Goal: Transaction & Acquisition: Purchase product/service

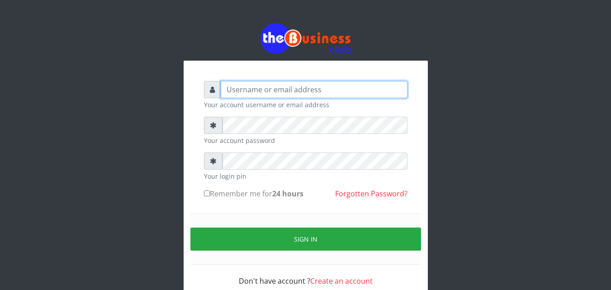
type input "omodaraoluwabukola7@gmail.com"
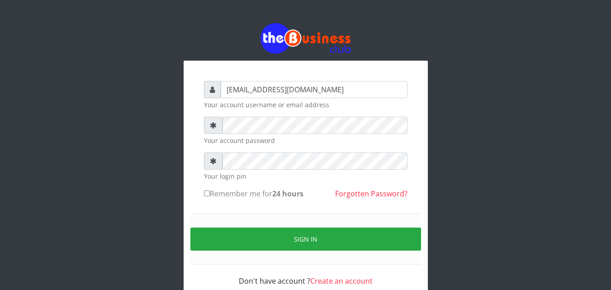
click at [242, 206] on form "omodaraoluwabukola7@gmail.com Your account username or email address Your accou…" at bounding box center [306, 183] width 204 height 205
click at [218, 191] on label "Remember me for 24 hours" at bounding box center [254, 193] width 100 height 11
click at [210, 191] on input "Remember me for 24 hours" at bounding box center [207, 193] width 6 height 6
checkbox input "true"
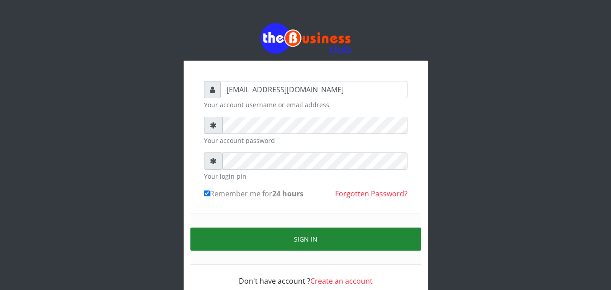
click at [324, 235] on button "Sign in" at bounding box center [305, 239] width 231 height 23
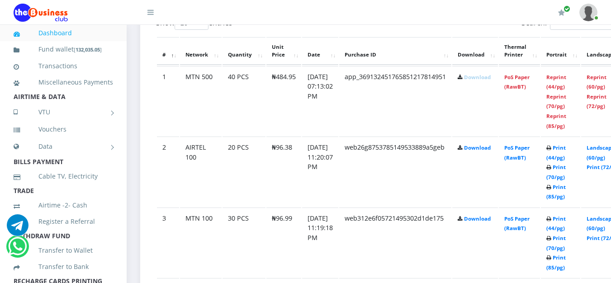
scroll to position [488, 0]
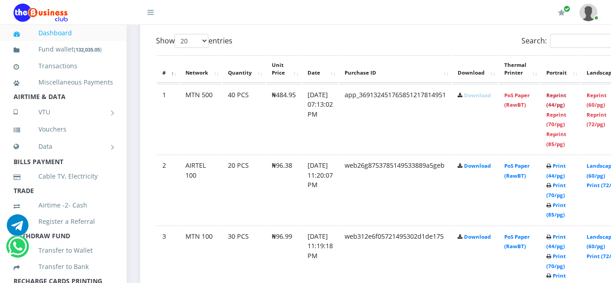
drag, startPoint x: 567, startPoint y: 96, endPoint x: 345, endPoint y: 99, distance: 221.7
click at [566, 96] on link "Reprint (44/pg)" at bounding box center [556, 100] width 20 height 17
click at [566, 238] on link "Print (44/pg)" at bounding box center [555, 241] width 19 height 17
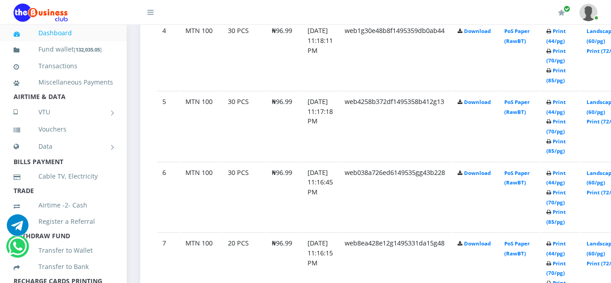
scroll to position [757, 0]
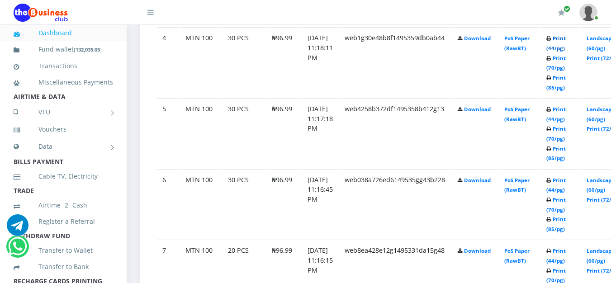
click at [566, 38] on link "Print (44/pg)" at bounding box center [555, 43] width 19 height 17
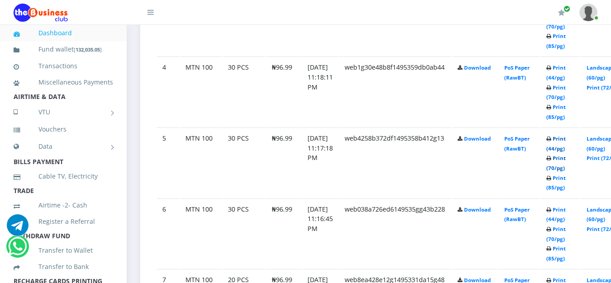
scroll to position [757, 0]
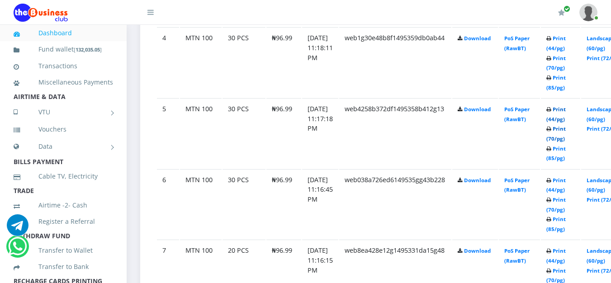
click at [566, 138] on link "Print (70/pg)" at bounding box center [555, 133] width 19 height 17
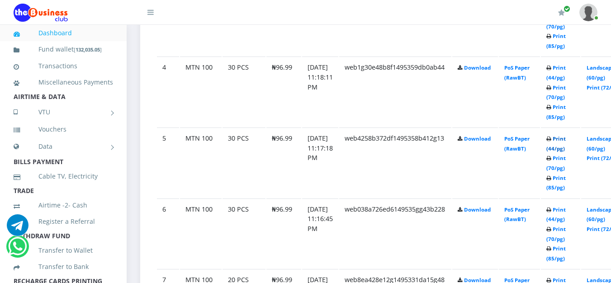
scroll to position [757, 0]
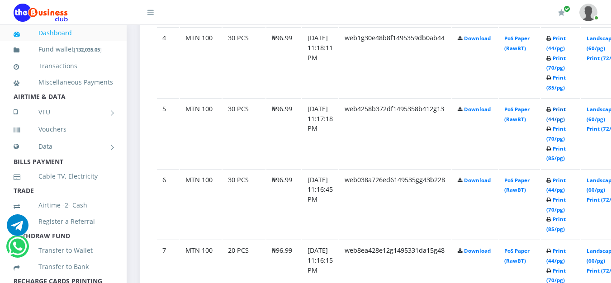
click at [566, 109] on link "Print (44/pg)" at bounding box center [555, 114] width 19 height 17
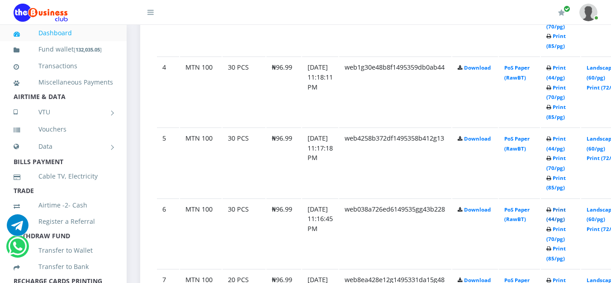
scroll to position [757, 0]
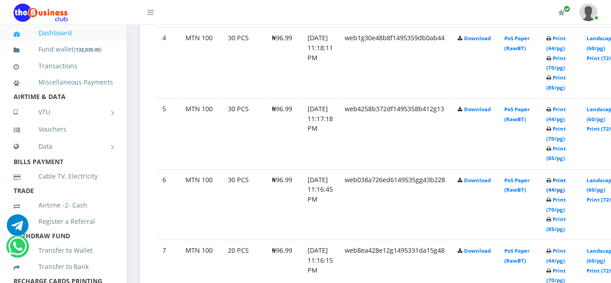
click at [566, 180] on link "Print (44/pg)" at bounding box center [555, 185] width 19 height 17
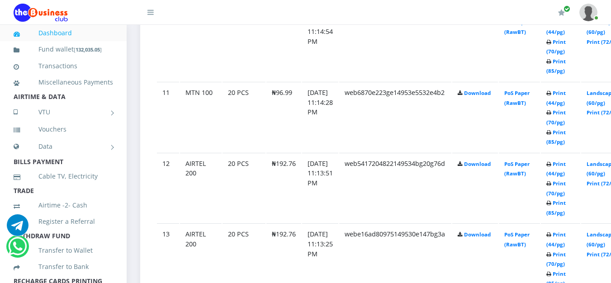
scroll to position [1184, 0]
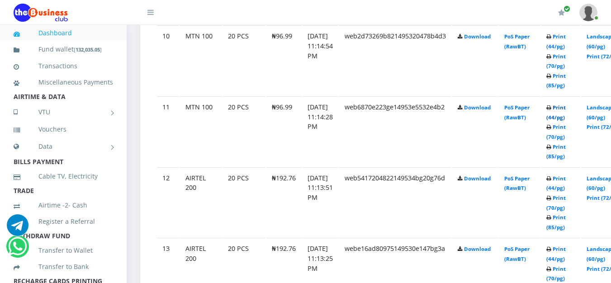
click at [566, 106] on link "Print (44/pg)" at bounding box center [555, 112] width 19 height 17
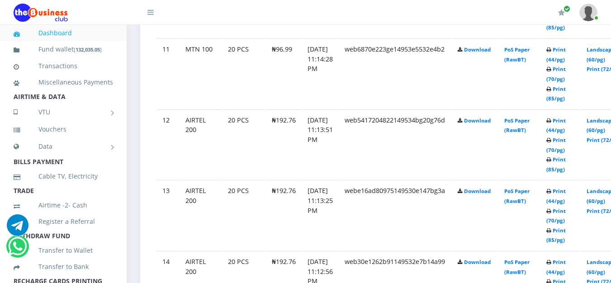
scroll to position [1246, 0]
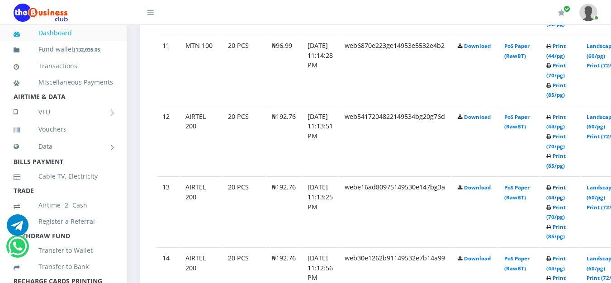
click at [566, 188] on link "Print (44/pg)" at bounding box center [555, 192] width 19 height 17
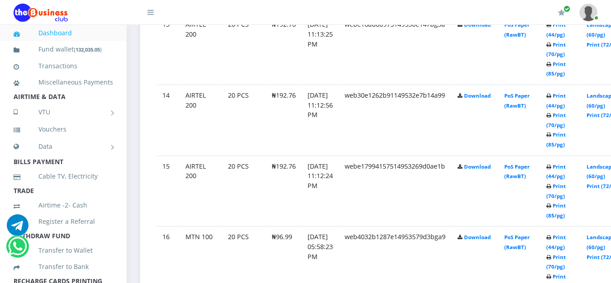
scroll to position [1416, 0]
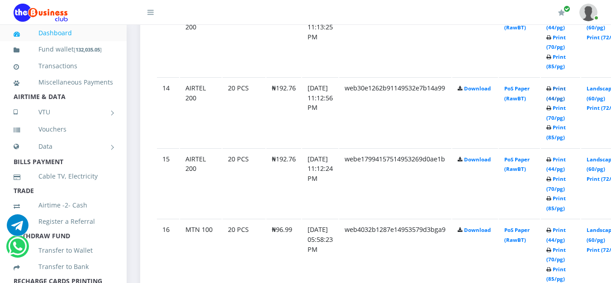
click at [566, 88] on link "Print (44/pg)" at bounding box center [555, 93] width 19 height 17
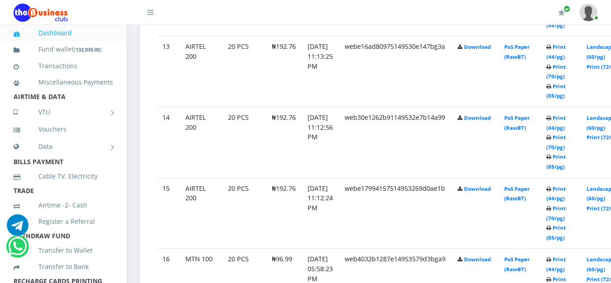
scroll to position [1416, 0]
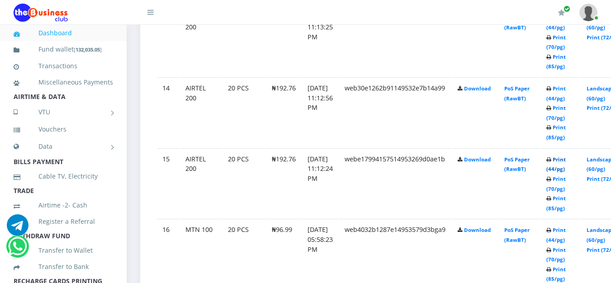
click at [566, 159] on link "Print (44/pg)" at bounding box center [555, 164] width 19 height 17
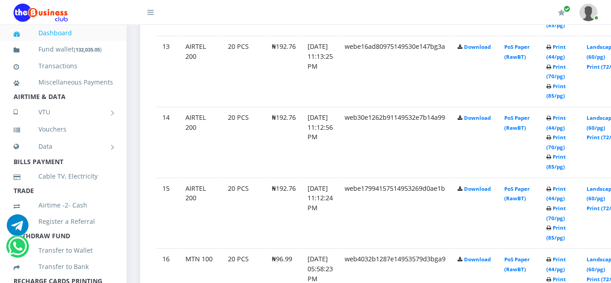
scroll to position [1416, 0]
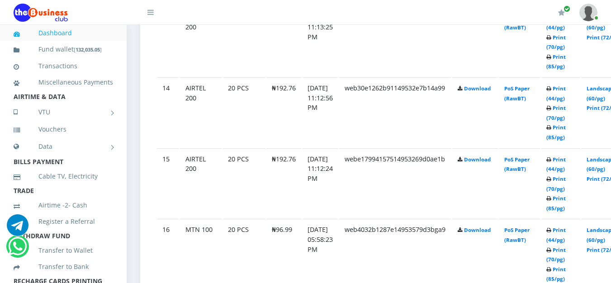
drag, startPoint x: 0, startPoint y: 0, endPoint x: 519, endPoint y: 258, distance: 580.0
click at [519, 258] on td "PoS Paper (RawBT)" at bounding box center [519, 254] width 41 height 70
click at [566, 230] on link "Print (44/pg)" at bounding box center [555, 235] width 19 height 17
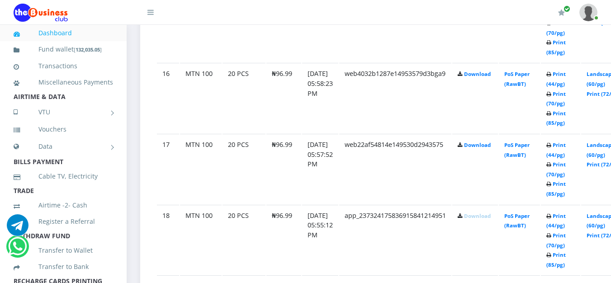
scroll to position [1568, 0]
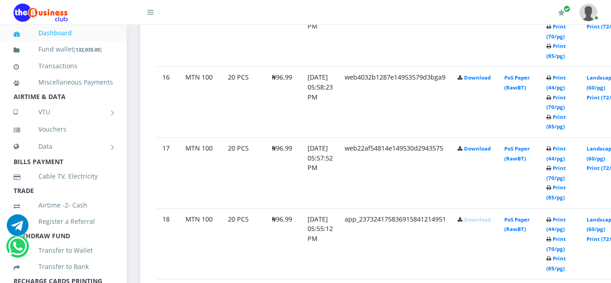
drag, startPoint x: 615, startPoint y: 34, endPoint x: 617, endPoint y: 70, distance: 36.3
click at [566, 78] on link "Print (44/pg)" at bounding box center [555, 82] width 19 height 17
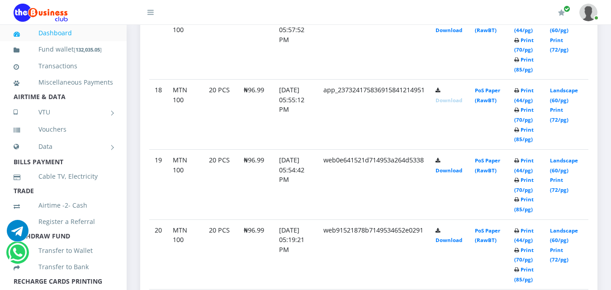
scroll to position [1581, 0]
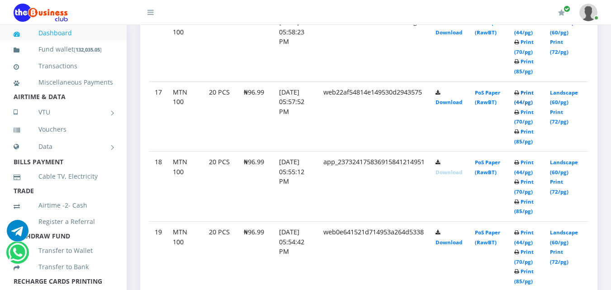
click at [530, 91] on link "Print (44/pg)" at bounding box center [523, 97] width 19 height 17
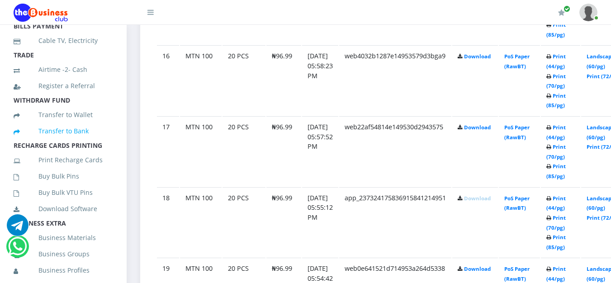
scroll to position [181, 0]
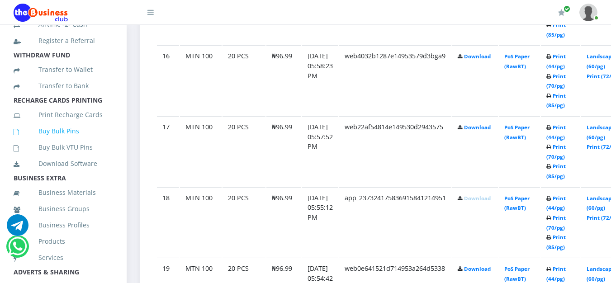
click at [69, 139] on link "Buy Bulk Pins" at bounding box center [64, 131] width 100 height 21
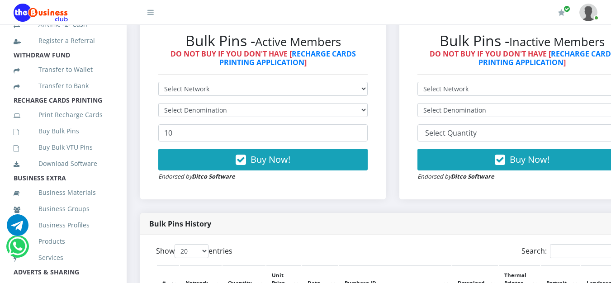
scroll to position [193, 0]
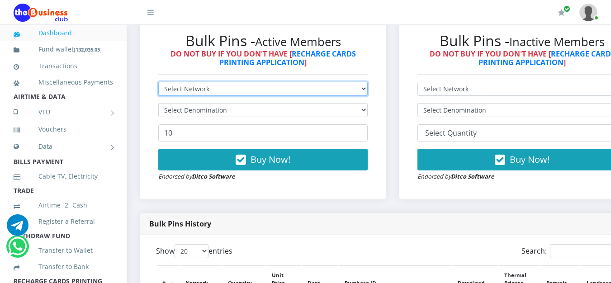
click at [365, 88] on select "Select Network MTN Globacom 9Mobile Airtel" at bounding box center [262, 89] width 209 height 14
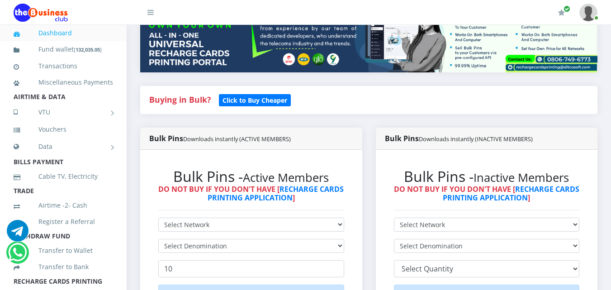
scroll to position [181, 0]
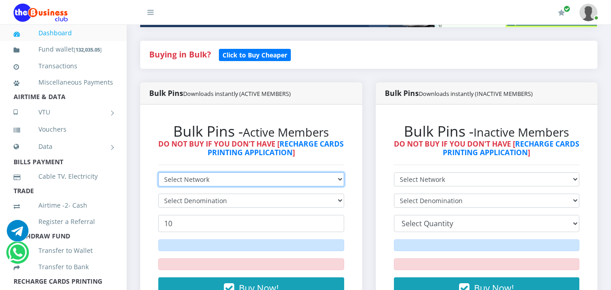
click at [325, 180] on select "Select Network MTN Globacom 9Mobile Airtel" at bounding box center [251, 179] width 186 height 14
select select "MTN"
click at [158, 172] on select "Select Network MTN Globacom 9Mobile Airtel" at bounding box center [251, 179] width 186 height 14
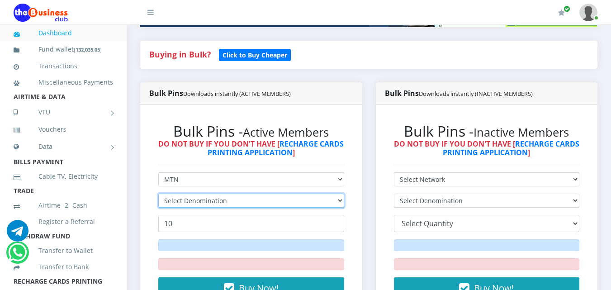
click at [323, 203] on select "Select Denomination" at bounding box center [251, 201] width 186 height 14
click at [320, 198] on select "Select Denomination" at bounding box center [251, 201] width 186 height 14
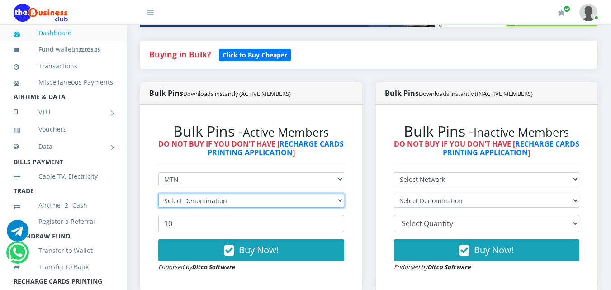
click at [320, 198] on select "Select Denomination" at bounding box center [251, 201] width 186 height 14
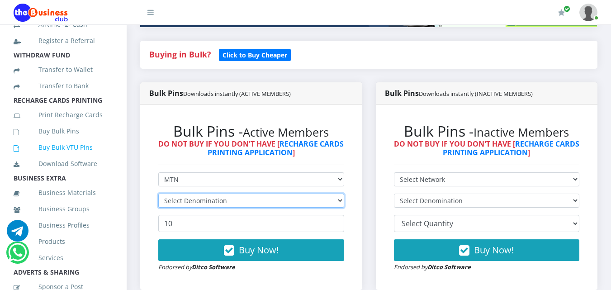
scroll to position [226, 0]
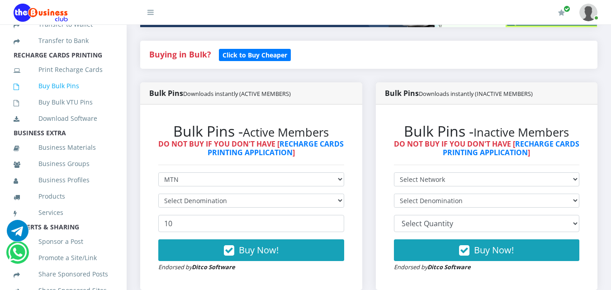
click at [41, 96] on link "Buy Bulk Pins" at bounding box center [64, 86] width 100 height 21
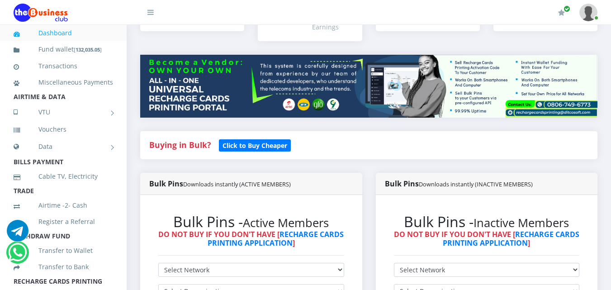
scroll to position [136, 0]
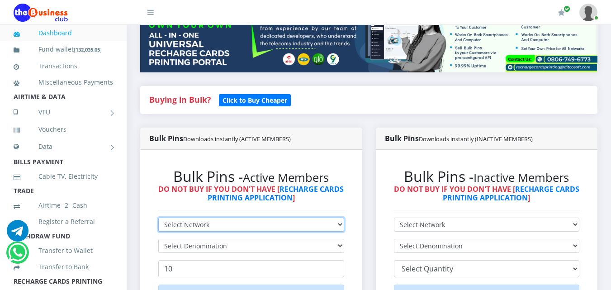
click at [252, 223] on select "Select Network MTN Globacom 9Mobile Airtel" at bounding box center [251, 225] width 186 height 14
select select "MTN"
click at [158, 218] on select "Select Network MTN Globacom 9Mobile Airtel" at bounding box center [251, 225] width 186 height 14
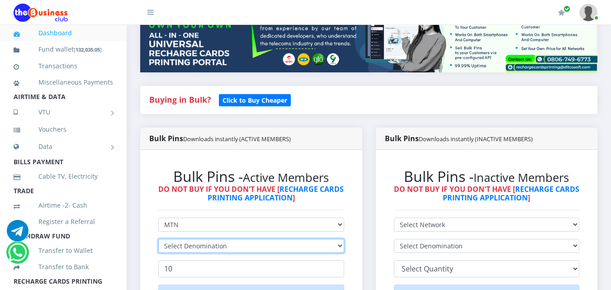
click at [259, 246] on select "Select Denomination" at bounding box center [251, 246] width 186 height 14
click at [158, 239] on select "Select Denomination" at bounding box center [251, 246] width 186 height 14
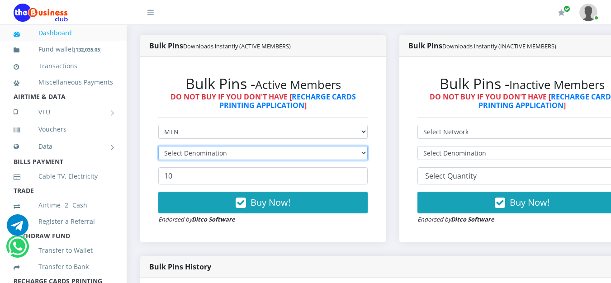
scroll to position [0, 0]
click at [366, 155] on select "Select Denomination" at bounding box center [262, 153] width 209 height 14
click at [338, 152] on select "Select Denomination" at bounding box center [262, 153] width 209 height 14
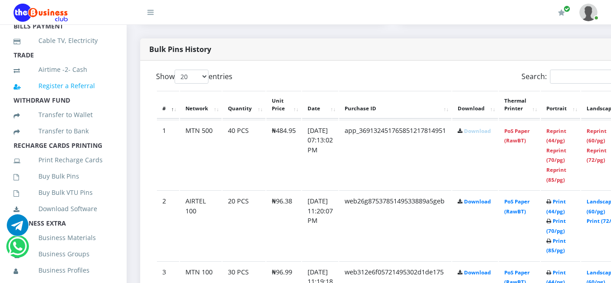
scroll to position [181, 0]
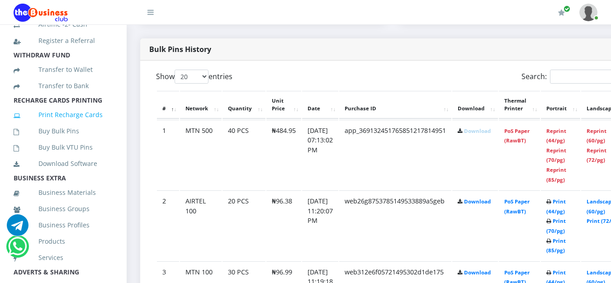
click at [54, 124] on link "Print Recharge Cards" at bounding box center [64, 114] width 100 height 21
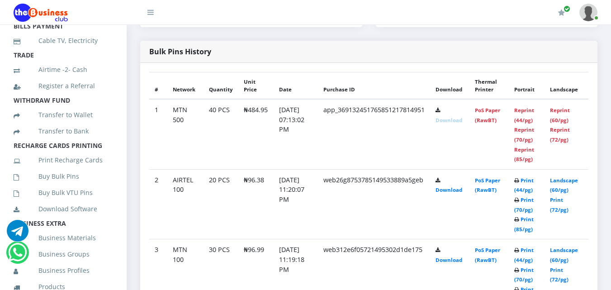
scroll to position [226, 0]
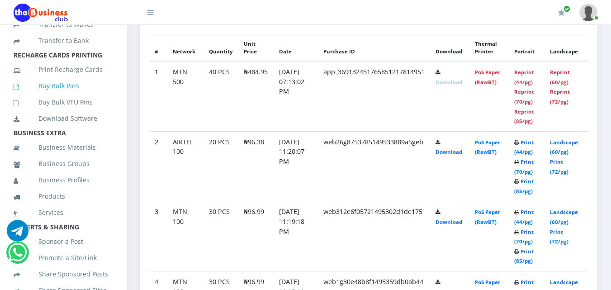
click at [60, 92] on link "Buy Bulk Pins" at bounding box center [64, 86] width 100 height 21
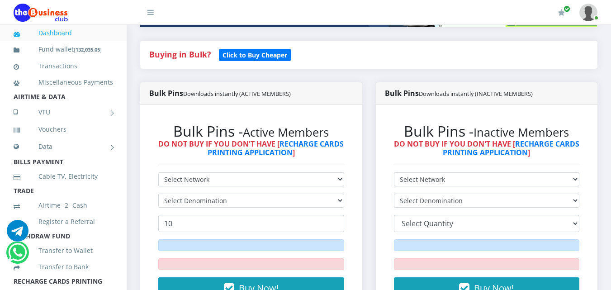
scroll to position [136, 0]
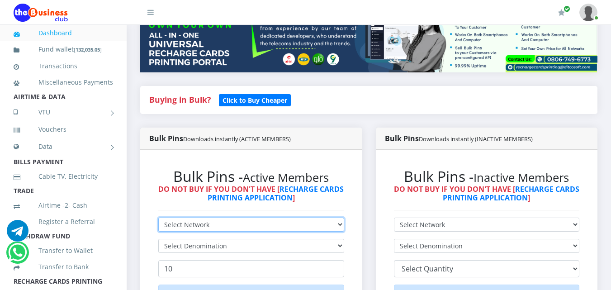
click at [304, 220] on select "Select Network MTN Globacom 9Mobile Airtel" at bounding box center [251, 225] width 186 height 14
select select "MTN"
click at [158, 218] on select "Select Network MTN Globacom 9Mobile Airtel" at bounding box center [251, 225] width 186 height 14
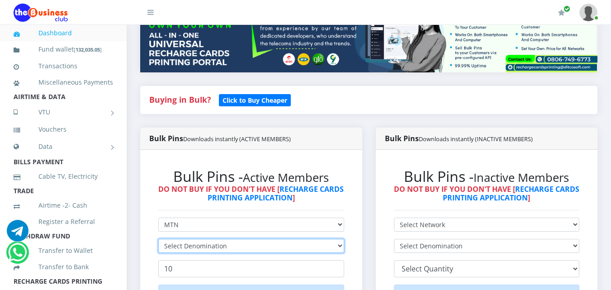
click at [257, 244] on select "Select Denomination" at bounding box center [251, 246] width 186 height 14
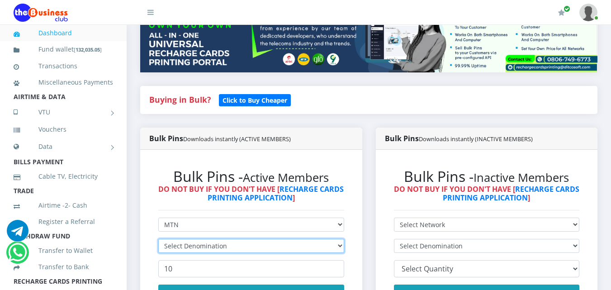
click at [257, 244] on select "Select Denomination" at bounding box center [251, 246] width 186 height 14
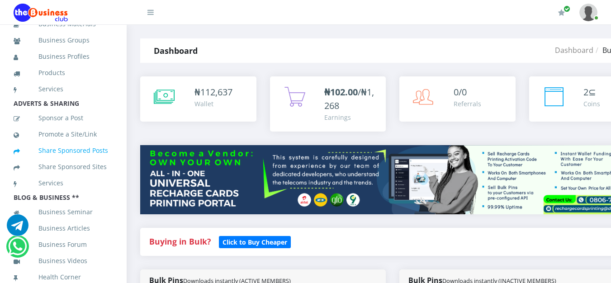
scroll to position [204, 0]
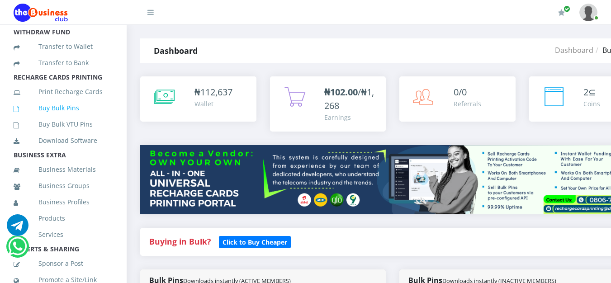
click at [48, 119] on link "Buy Bulk Pins" at bounding box center [64, 108] width 100 height 21
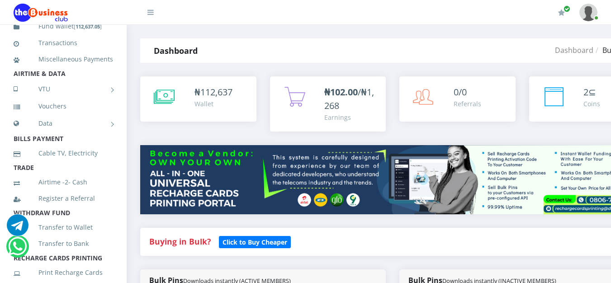
scroll to position [0, 0]
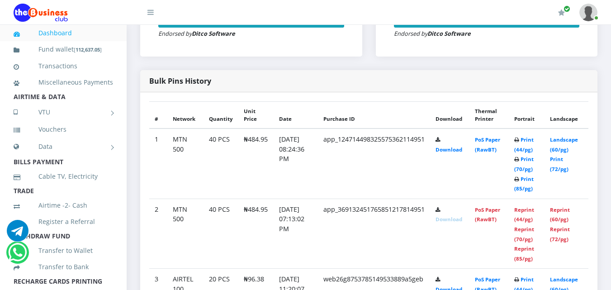
scroll to position [498, 0]
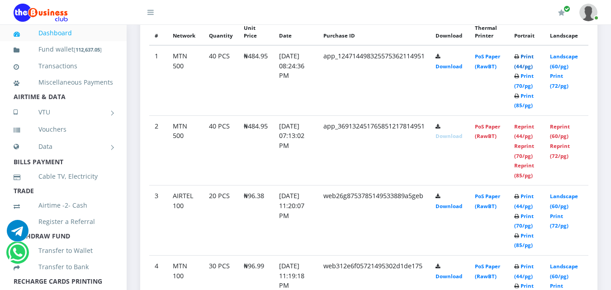
click at [532, 57] on link "Print (44/pg)" at bounding box center [523, 61] width 19 height 17
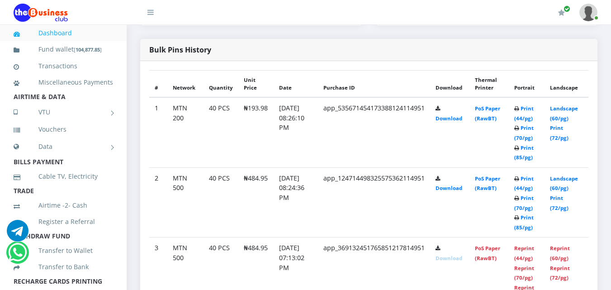
scroll to position [536, 0]
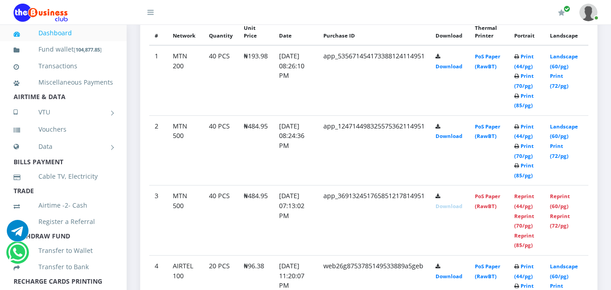
drag, startPoint x: 278, startPoint y: 232, endPoint x: 182, endPoint y: 91, distance: 169.9
click at [182, 91] on td "MTN 200" at bounding box center [185, 80] width 36 height 70
click at [519, 54] on icon at bounding box center [516, 56] width 5 height 5
click at [529, 57] on link "Print (44/pg)" at bounding box center [523, 61] width 19 height 17
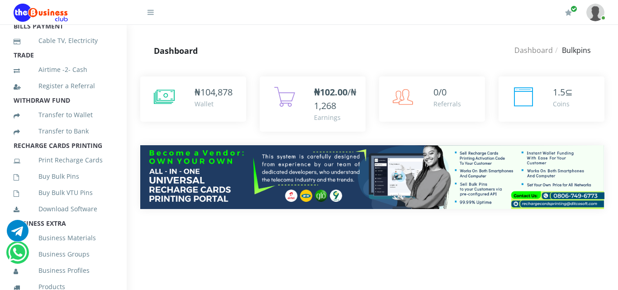
scroll to position [181, 0]
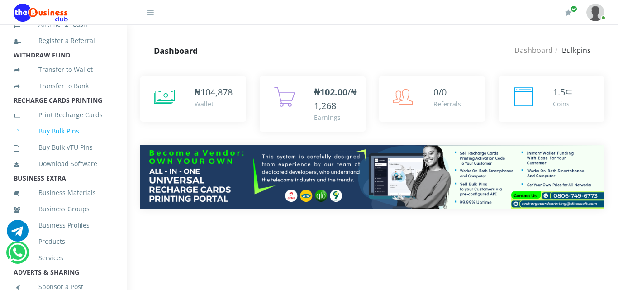
click at [63, 142] on link "Buy Bulk Pins" at bounding box center [64, 131] width 100 height 21
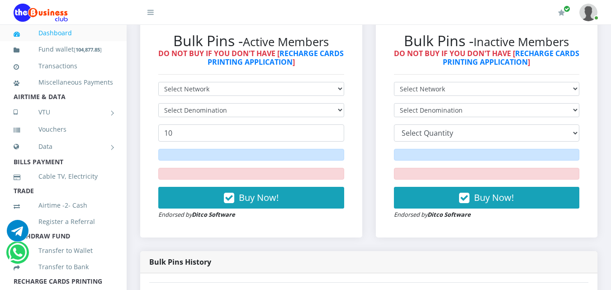
scroll to position [317, 0]
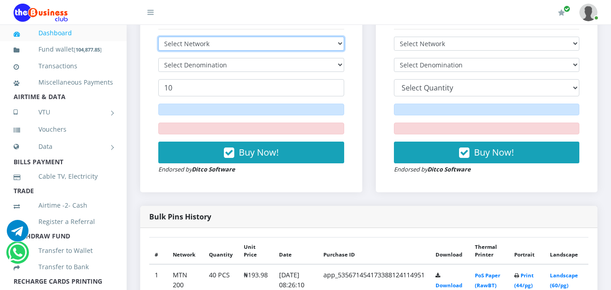
click at [334, 47] on select "Select Network MTN Globacom 9Mobile Airtel" at bounding box center [251, 44] width 186 height 14
select select "MTN"
click at [158, 37] on select "Select Network MTN Globacom 9Mobile Airtel" at bounding box center [251, 44] width 186 height 14
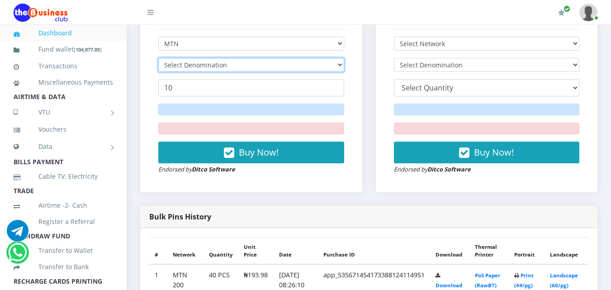
click at [306, 63] on select "Select Denomination" at bounding box center [251, 65] width 186 height 14
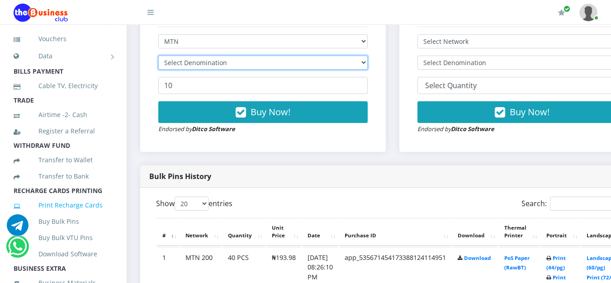
scroll to position [181, 0]
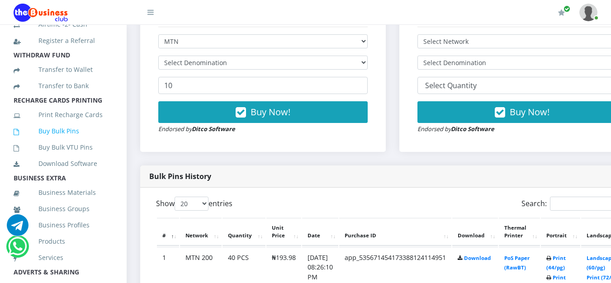
click at [53, 140] on link "Buy Bulk Pins" at bounding box center [64, 131] width 100 height 21
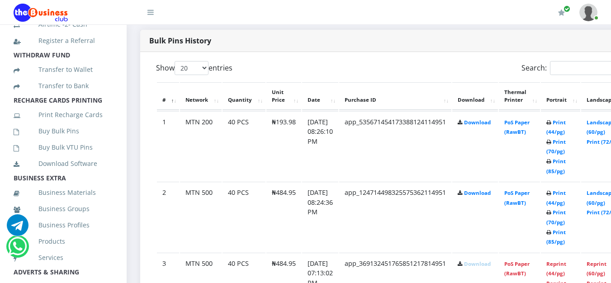
scroll to position [193, 0]
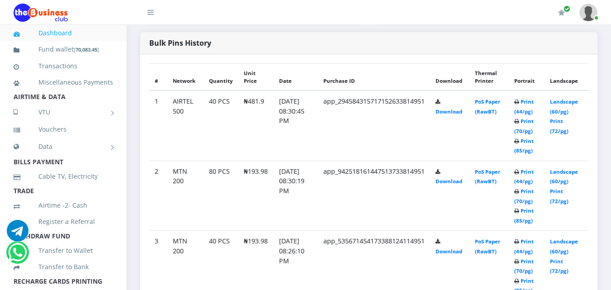
scroll to position [498, 0]
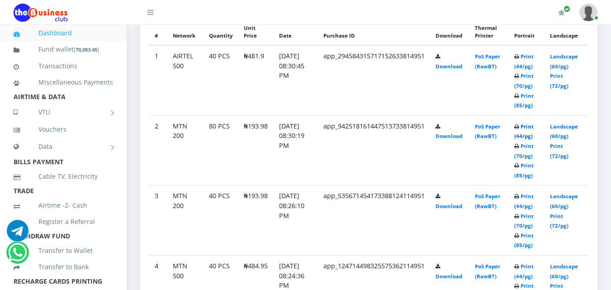
click at [532, 125] on link "Print (44/pg)" at bounding box center [523, 131] width 19 height 17
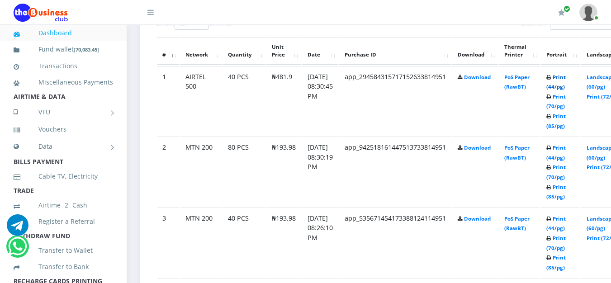
click at [566, 77] on link "Print (44/pg)" at bounding box center [555, 82] width 19 height 17
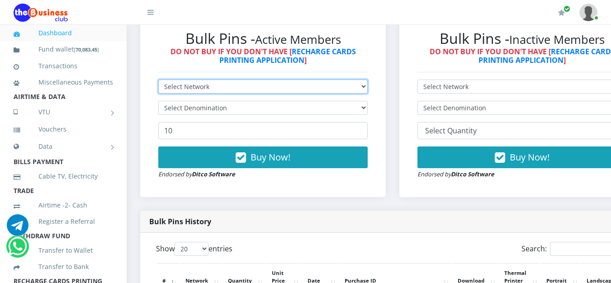
click at [347, 87] on select "Select Network MTN Globacom 9Mobile Airtel" at bounding box center [262, 87] width 209 height 14
select select "Glo"
click at [158, 81] on select "Select Network MTN Globacom 9Mobile Airtel" at bounding box center [262, 87] width 209 height 14
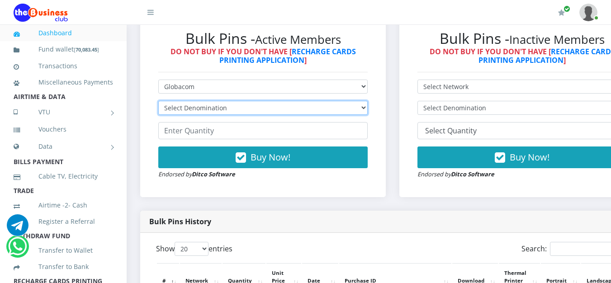
click at [320, 109] on select "Select Denomination Glo NGN100 - ₦96.55 Glo NGN200 - ₦193.10 Glo NGN500 - ₦482.…" at bounding box center [262, 108] width 209 height 14
select select "482.75-500"
click at [158, 103] on select "Select Denomination Glo NGN100 - ₦96.55 Glo NGN200 - ₦193.10 Glo NGN500 - ₦482.…" at bounding box center [262, 108] width 209 height 14
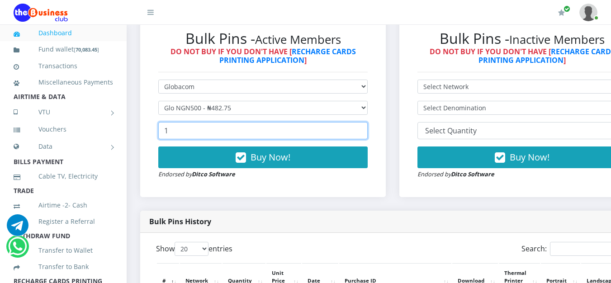
click at [365, 130] on input "1" at bounding box center [262, 130] width 209 height 17
click at [365, 130] on input "14" at bounding box center [262, 130] width 209 height 17
click at [365, 130] on input "15" at bounding box center [262, 130] width 209 height 17
click at [365, 130] on input "16" at bounding box center [262, 130] width 209 height 17
click at [365, 130] on input "17" at bounding box center [262, 130] width 209 height 17
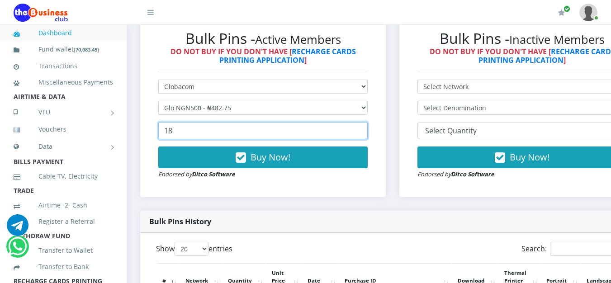
click at [365, 130] on input "18" at bounding box center [262, 130] width 209 height 17
click at [365, 130] on input "19" at bounding box center [262, 130] width 209 height 17
type input "20"
click at [365, 130] on input "20" at bounding box center [262, 130] width 209 height 17
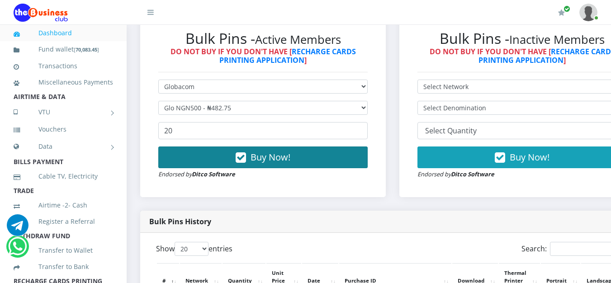
click at [331, 160] on button "Buy Now!" at bounding box center [262, 158] width 209 height 22
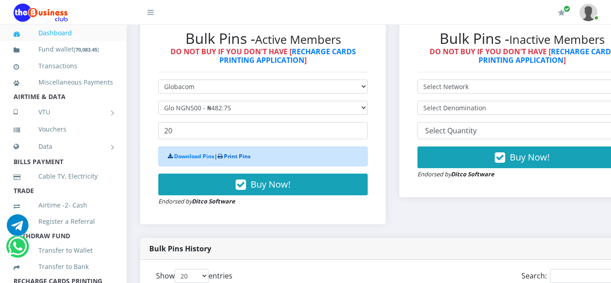
click at [228, 158] on link "Print Pins" at bounding box center [237, 156] width 27 height 8
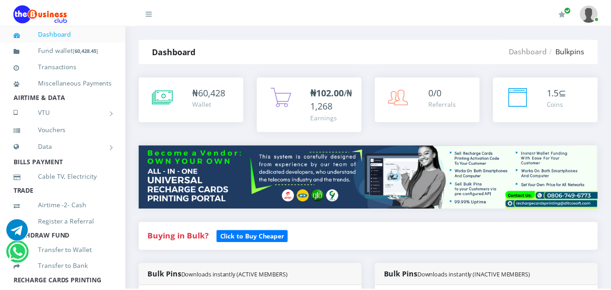
scroll to position [271, 0]
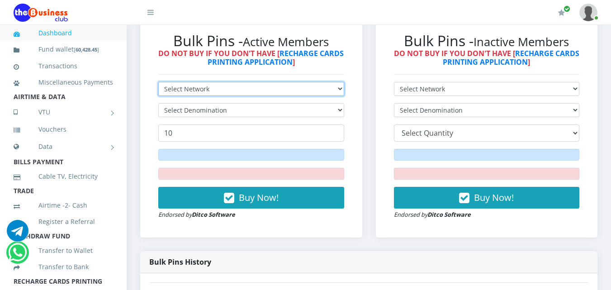
click at [338, 85] on select "Select Network MTN Globacom 9Mobile Airtel" at bounding box center [251, 89] width 186 height 14
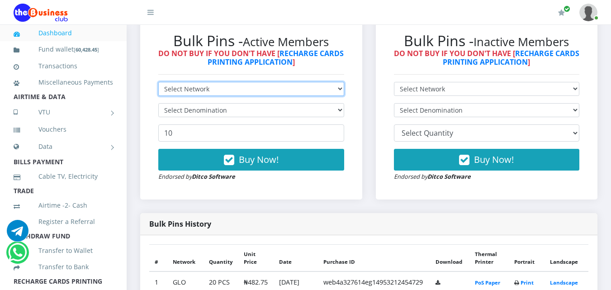
select select "Glo"
click at [158, 82] on select "Select Network MTN Globacom 9Mobile Airtel" at bounding box center [251, 89] width 186 height 14
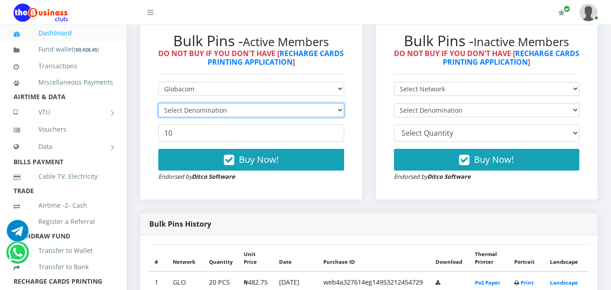
click at [327, 113] on select "Select Denomination" at bounding box center [251, 110] width 186 height 14
click at [158, 103] on select "Select Denomination" at bounding box center [251, 110] width 186 height 14
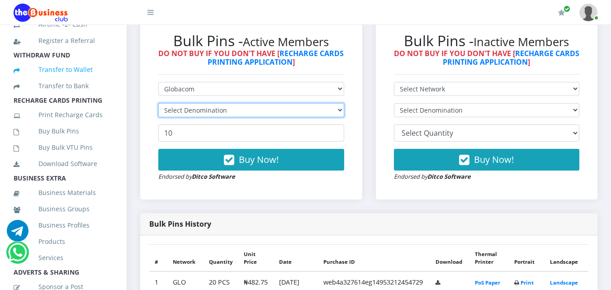
scroll to position [226, 0]
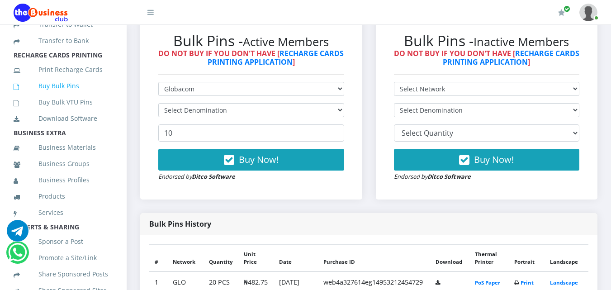
click at [56, 96] on link "Buy Bulk Pins" at bounding box center [64, 86] width 100 height 21
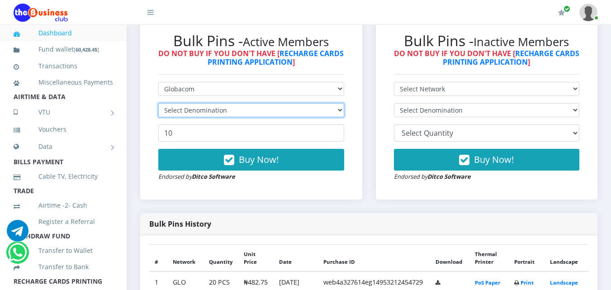
click at [321, 112] on select "Select Denomination" at bounding box center [251, 110] width 186 height 14
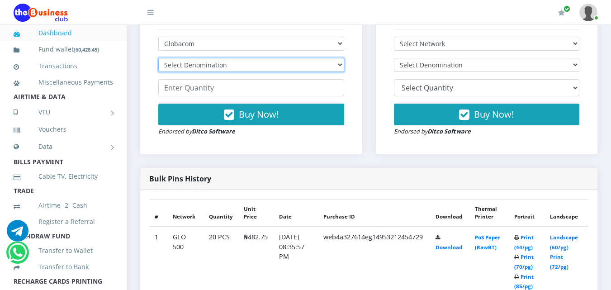
scroll to position [362, 0]
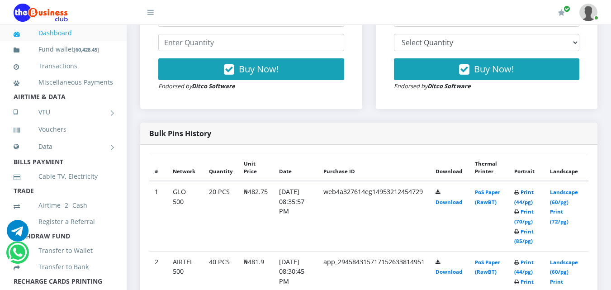
click at [525, 192] on link "Print (44/pg)" at bounding box center [523, 197] width 19 height 17
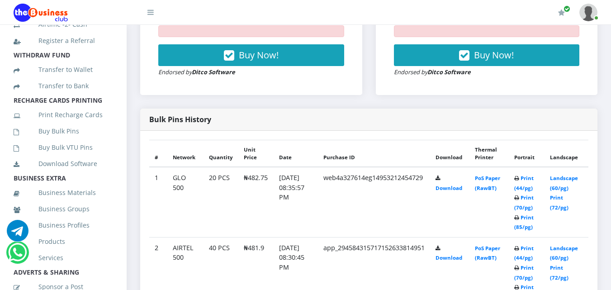
scroll to position [226, 0]
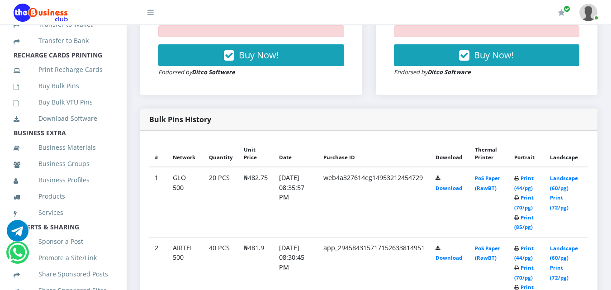
click at [78, 93] on link "Buy Bulk Pins" at bounding box center [64, 86] width 100 height 21
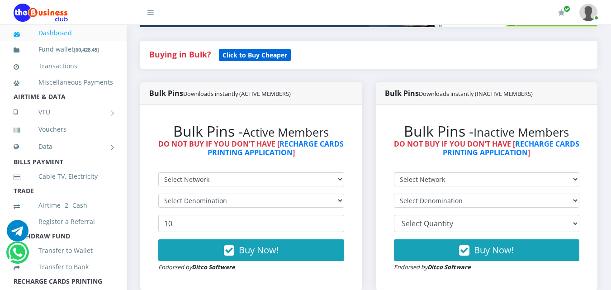
scroll to position [226, 0]
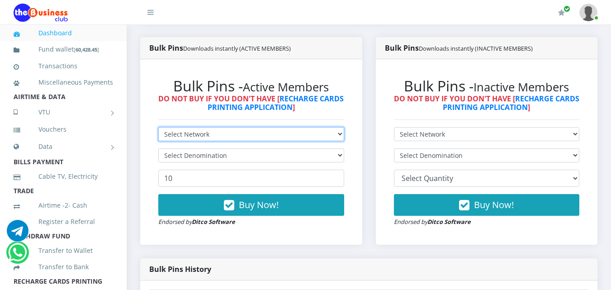
click at [306, 135] on select "Select Network MTN Globacom 9Mobile Airtel" at bounding box center [251, 134] width 186 height 14
select select "Glo"
click at [158, 127] on select "Select Network MTN Globacom 9Mobile Airtel" at bounding box center [251, 134] width 186 height 14
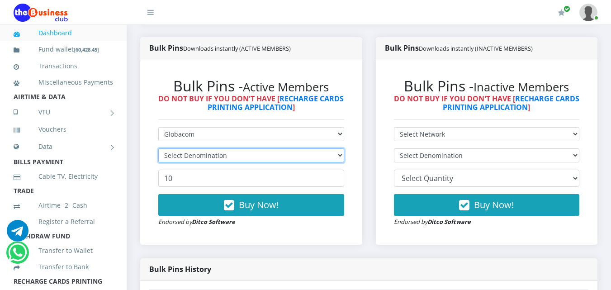
click at [279, 152] on select "Select Denomination" at bounding box center [251, 155] width 186 height 14
click at [278, 153] on select "Select Denomination" at bounding box center [251, 155] width 186 height 14
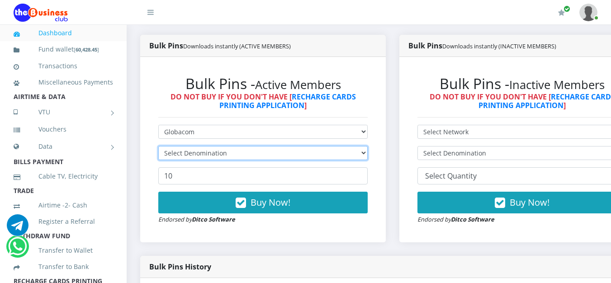
scroll to position [0, 0]
click at [368, 154] on select "Select Denomination Glo NGN100 - ₦96.55 Glo NGN200 - ₦193.10 Glo NGN500 - ₦482.…" at bounding box center [262, 153] width 209 height 14
select select "96.55-100"
click at [158, 148] on select "Select Denomination Glo NGN100 - ₦96.55 Glo NGN200 - ₦193.10 Glo NGN500 - ₦482.…" at bounding box center [262, 153] width 209 height 14
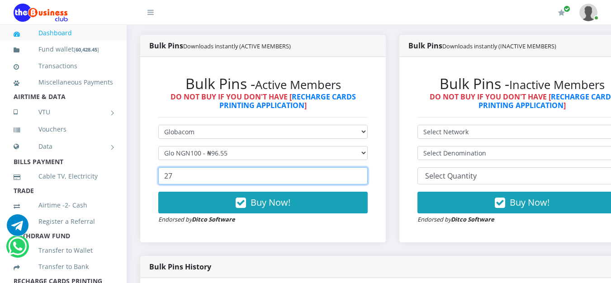
click at [368, 174] on input "27" at bounding box center [262, 175] width 209 height 17
click at [368, 174] on input "28" at bounding box center [262, 175] width 209 height 17
click at [368, 174] on input "36" at bounding box center [262, 175] width 209 height 17
click at [368, 174] on input "37" at bounding box center [262, 175] width 209 height 17
click at [368, 174] on input "38" at bounding box center [262, 175] width 209 height 17
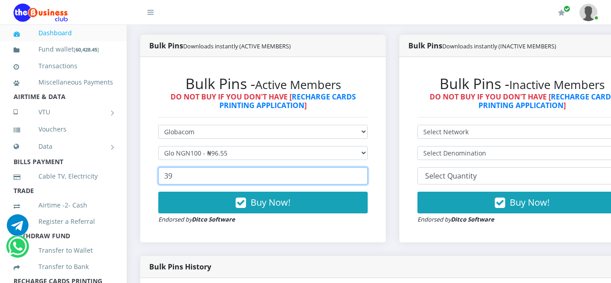
click at [368, 174] on input "39" at bounding box center [262, 175] width 209 height 17
type input "40"
click at [368, 174] on input "40" at bounding box center [262, 175] width 209 height 17
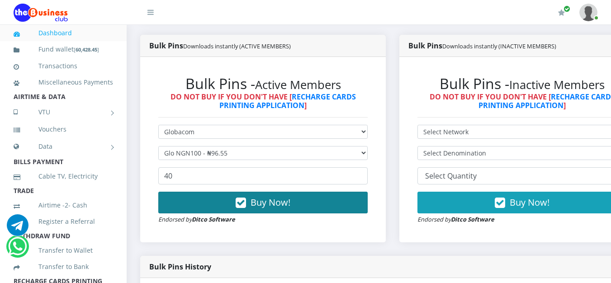
click at [298, 205] on button "Buy Now!" at bounding box center [262, 203] width 209 height 22
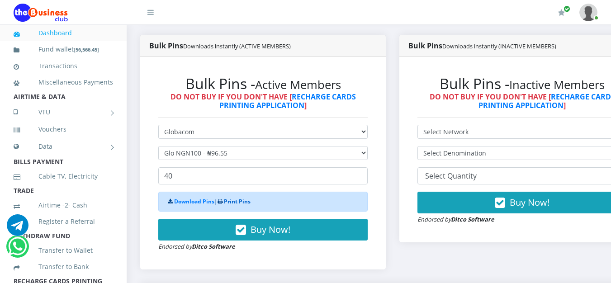
click at [238, 202] on link "Print Pins" at bounding box center [237, 202] width 27 height 8
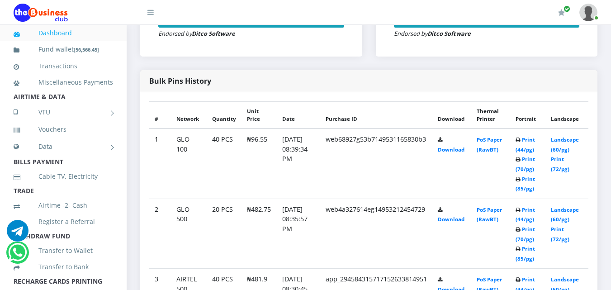
scroll to position [498, 0]
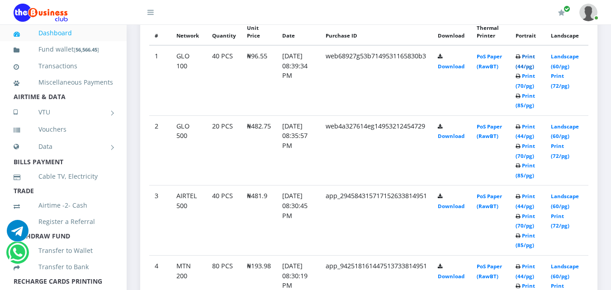
click at [525, 57] on link "Print (44/pg)" at bounding box center [525, 61] width 19 height 17
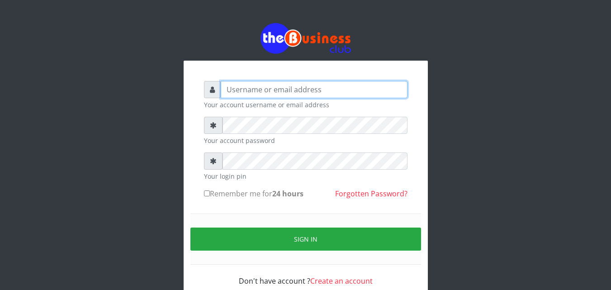
type input "omodaraoluwabukola7@gmail.com"
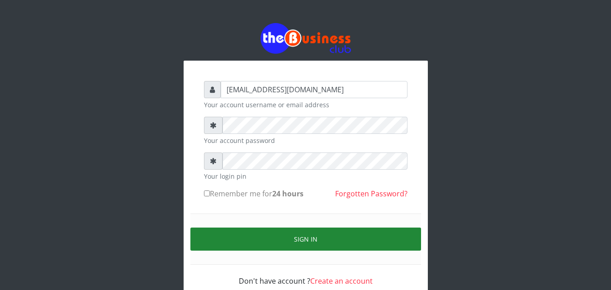
click at [237, 239] on button "Sign in" at bounding box center [305, 239] width 231 height 23
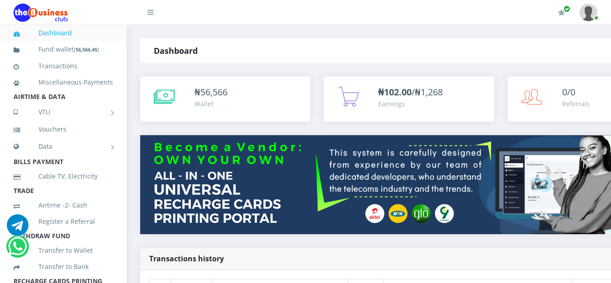
scroll to position [247, 0]
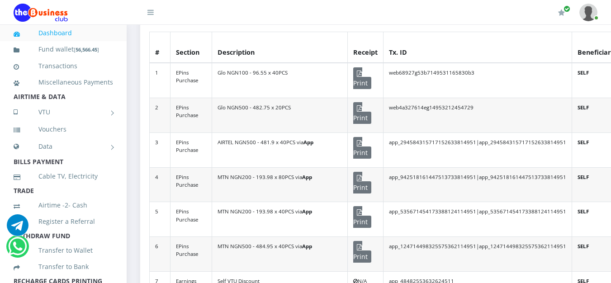
click at [366, 63] on td "Print" at bounding box center [366, 80] width 36 height 35
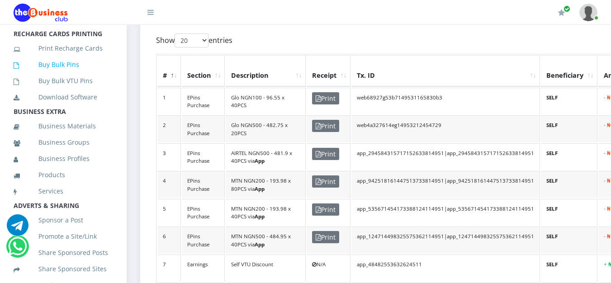
click at [62, 74] on link "Buy Bulk Pins" at bounding box center [64, 64] width 100 height 21
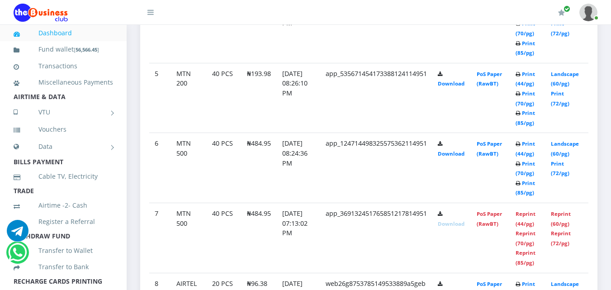
scroll to position [507, 0]
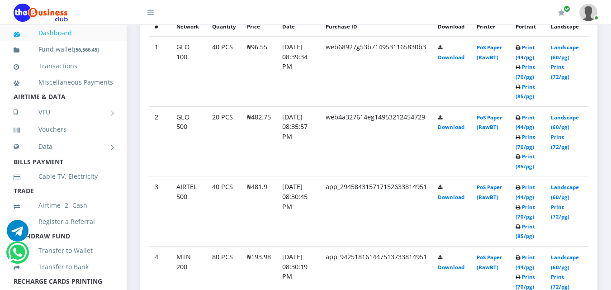
click at [529, 48] on link "Print (44/pg)" at bounding box center [525, 52] width 19 height 17
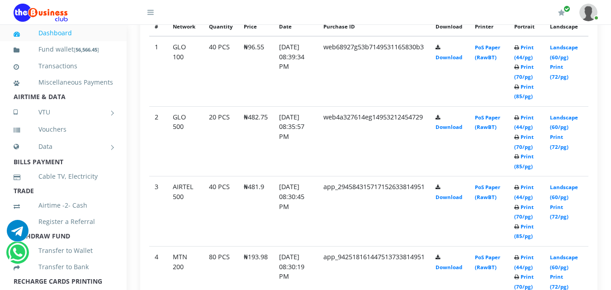
scroll to position [247, 0]
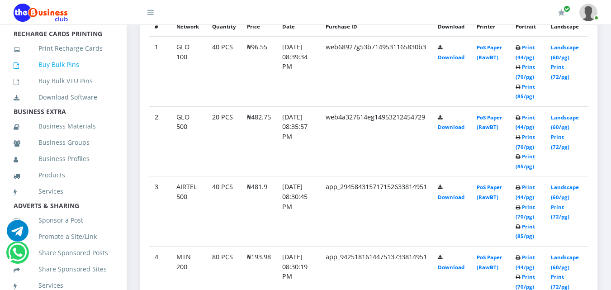
click at [62, 75] on link "Buy Bulk Pins" at bounding box center [64, 64] width 100 height 21
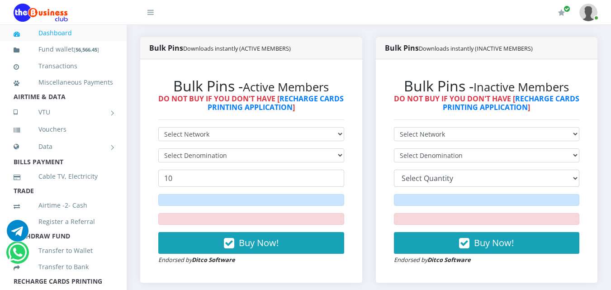
scroll to position [271, 0]
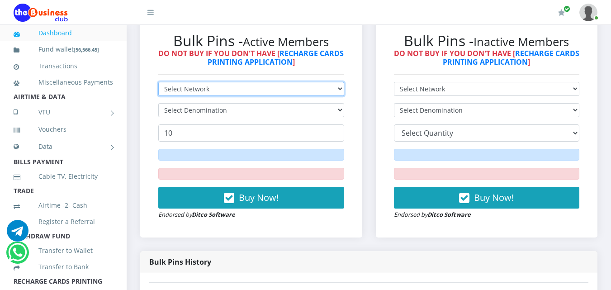
click at [321, 85] on select "Select Network MTN Globacom 9Mobile Airtel" at bounding box center [251, 89] width 186 height 14
click at [158, 82] on select "Select Network MTN Globacom 9Mobile Airtel" at bounding box center [251, 89] width 186 height 14
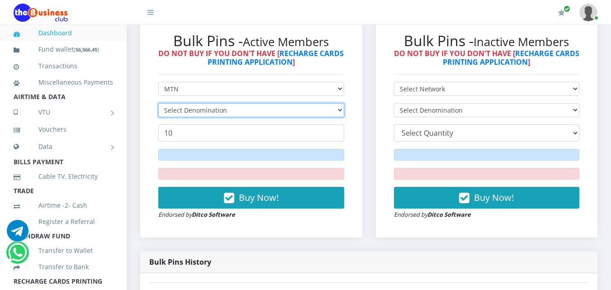
click at [304, 109] on select "Select Denomination" at bounding box center [251, 110] width 186 height 14
click at [306, 109] on select "Select Denomination" at bounding box center [251, 110] width 186 height 14
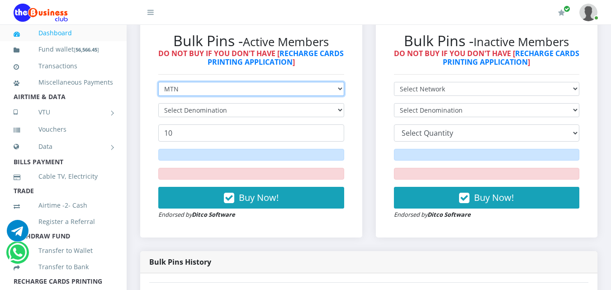
click at [315, 90] on select "Select Network MTN Globacom 9Mobile Airtel" at bounding box center [251, 89] width 186 height 14
select select "Airtel"
click at [158, 82] on select "Select Network MTN Globacom 9Mobile Airtel" at bounding box center [251, 89] width 186 height 14
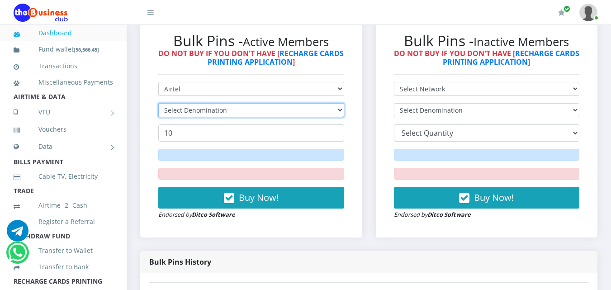
click at [304, 108] on select "Select Denomination" at bounding box center [251, 110] width 186 height 14
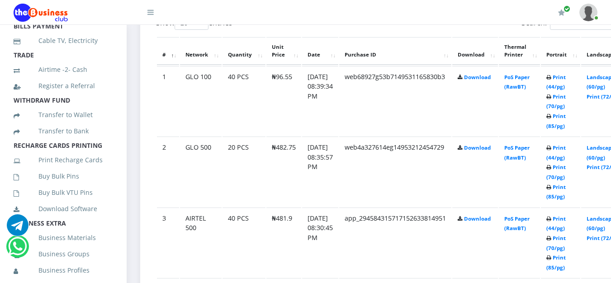
scroll to position [181, 0]
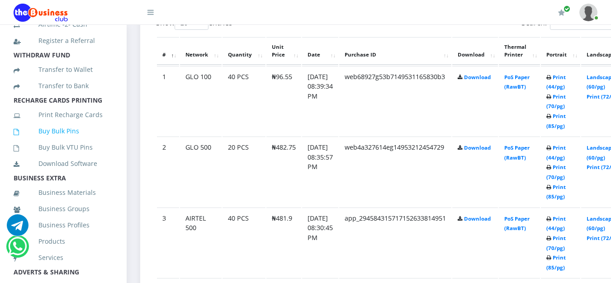
click at [57, 139] on link "Buy Bulk Pins" at bounding box center [64, 131] width 100 height 21
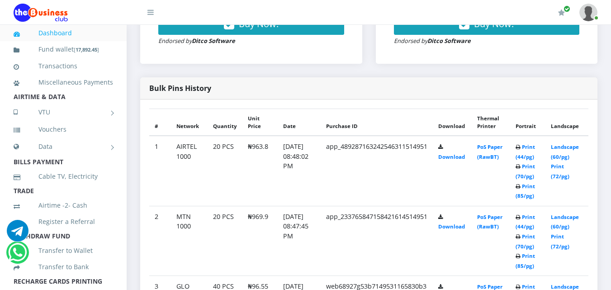
scroll to position [452, 0]
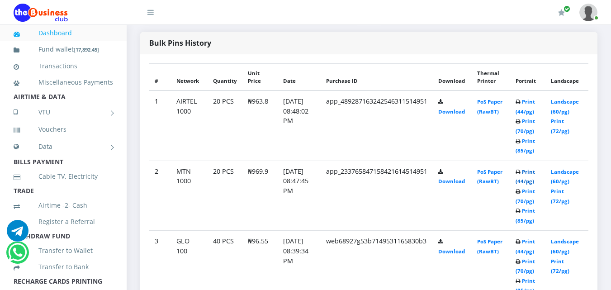
click at [535, 173] on link "Print (44/pg)" at bounding box center [525, 176] width 19 height 17
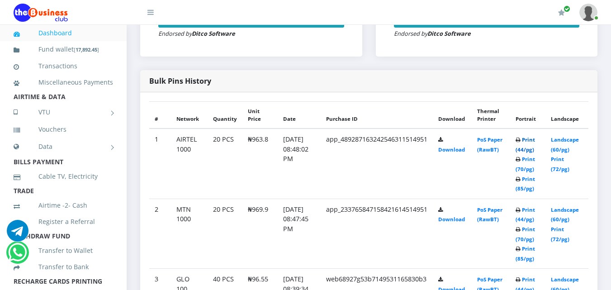
scroll to position [414, 0]
click at [535, 142] on link "Print (44/pg)" at bounding box center [525, 144] width 19 height 17
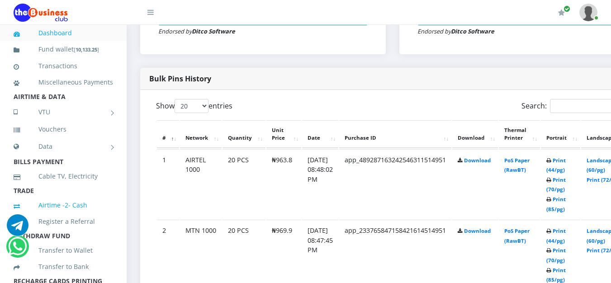
scroll to position [181, 0]
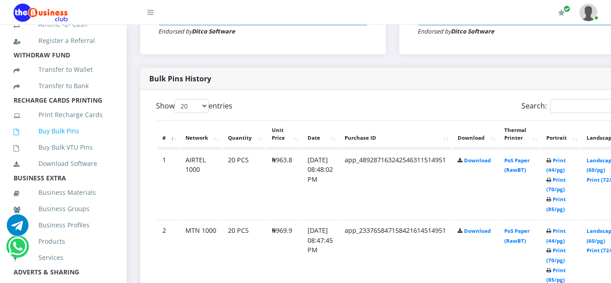
click at [55, 142] on link "Buy Bulk Pins" at bounding box center [64, 131] width 100 height 21
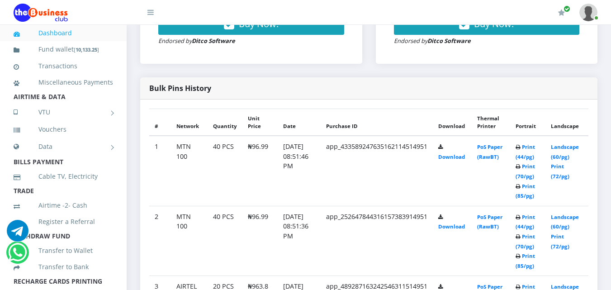
scroll to position [452, 0]
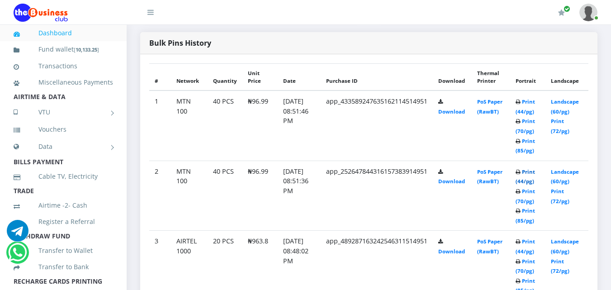
click at [534, 171] on link "Print (44/pg)" at bounding box center [525, 176] width 19 height 17
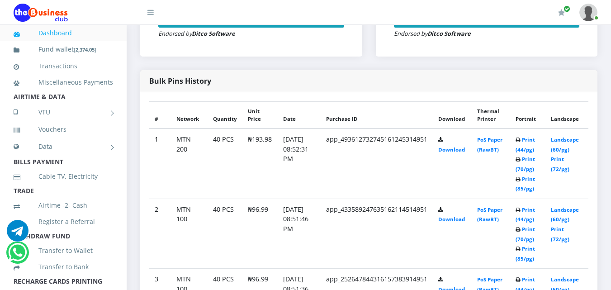
scroll to position [414, 0]
click at [535, 212] on link "Print (44/pg)" at bounding box center [525, 214] width 19 height 17
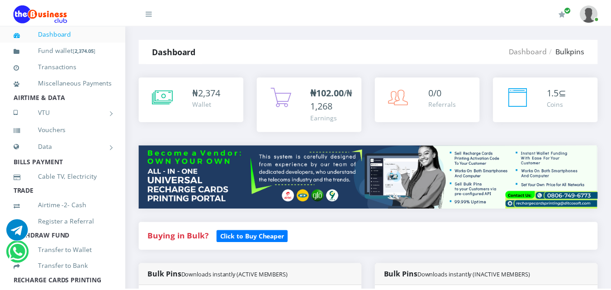
scroll to position [400, 0]
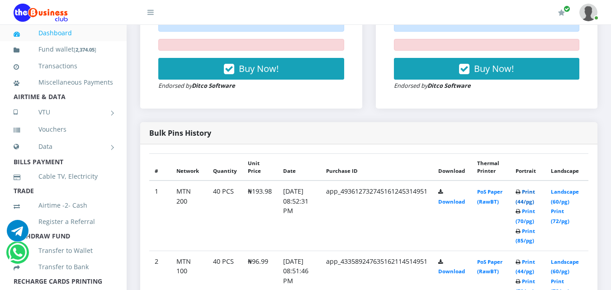
click at [533, 188] on link "Print (44/pg)" at bounding box center [525, 196] width 19 height 17
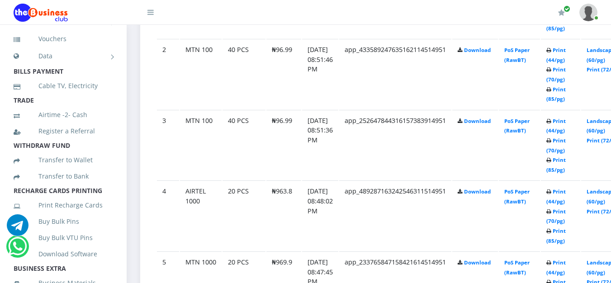
scroll to position [136, 0]
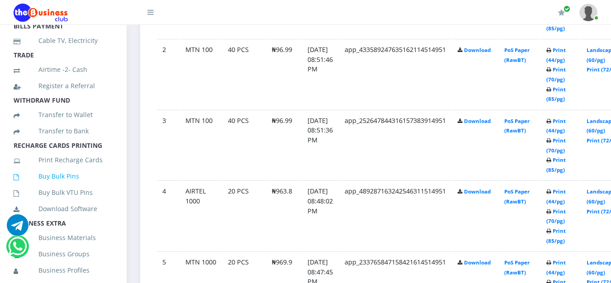
click at [58, 187] on link "Buy Bulk Pins" at bounding box center [64, 176] width 100 height 21
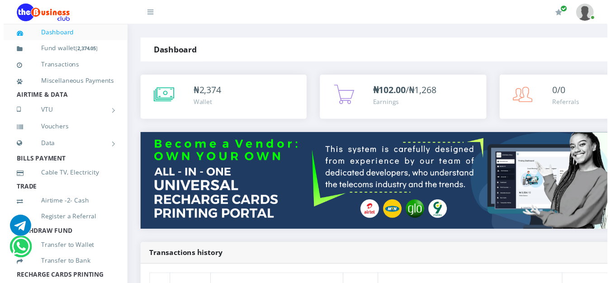
scroll to position [247, 0]
